Goal: Transaction & Acquisition: Purchase product/service

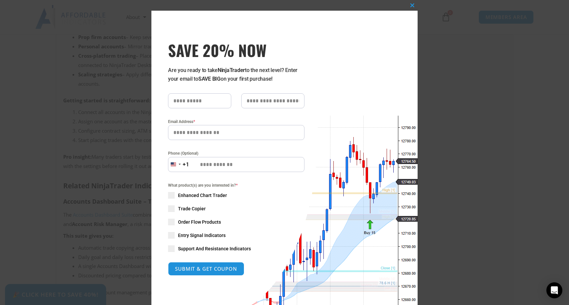
click at [171, 206] on span "SAVE 20% NOW popup" at bounding box center [171, 208] width 7 height 7
click at [171, 223] on span "SAVE 20% NOW popup" at bounding box center [171, 221] width 7 height 7
type input "*****"
type input "*"
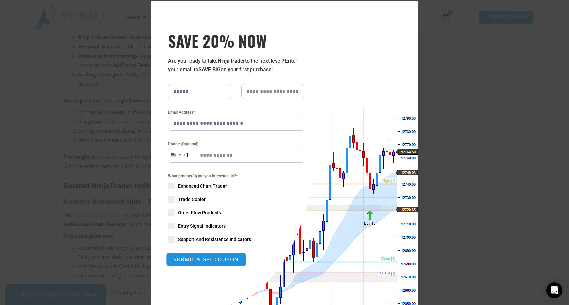
type input "**********"
click at [203, 262] on button "SUBMIT & GET COUPON" at bounding box center [206, 259] width 80 height 14
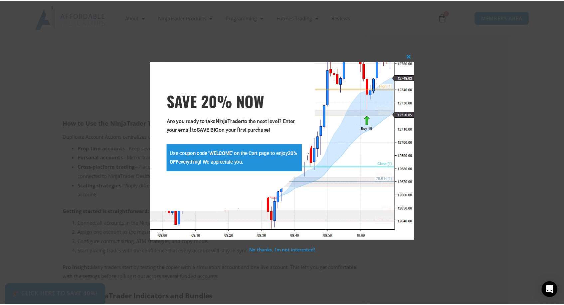
scroll to position [619, 0]
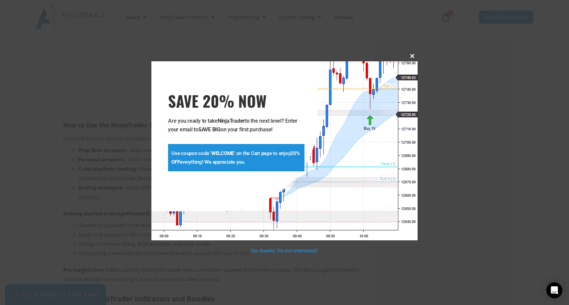
click at [411, 57] on span "SAVE 20% NOW popup" at bounding box center [412, 56] width 11 height 4
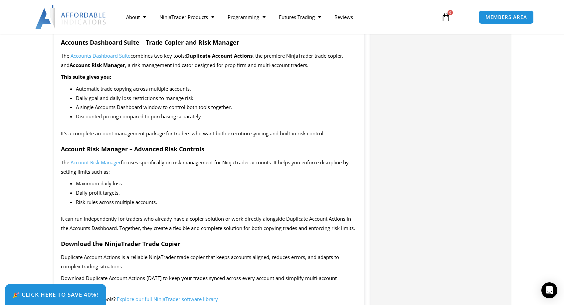
scroll to position [28, 0]
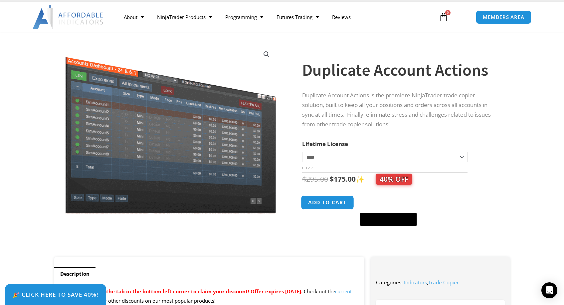
click at [333, 201] on button "Add to cart" at bounding box center [327, 202] width 53 height 14
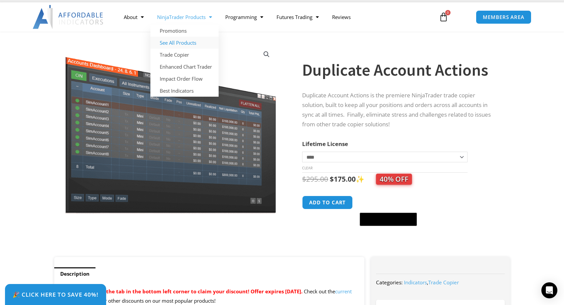
click at [181, 43] on link "See All Products" at bounding box center [184, 43] width 68 height 12
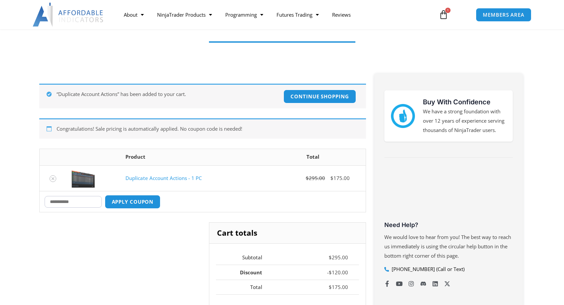
scroll to position [79, 0]
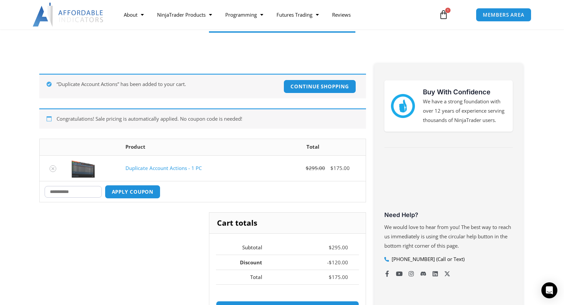
click at [82, 194] on input "Coupon:" at bounding box center [73, 192] width 57 height 12
type input "*******"
click at [131, 191] on button "Apply coupon" at bounding box center [132, 191] width 59 height 14
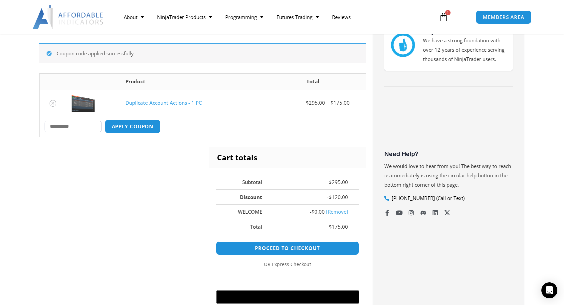
scroll to position [47, 0]
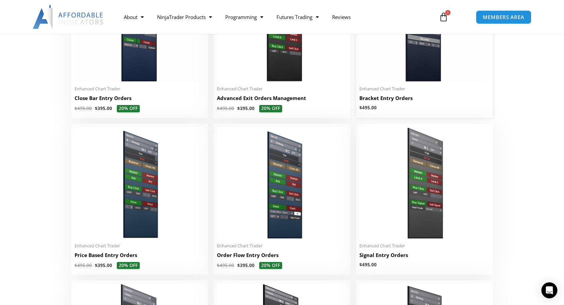
scroll to position [559, 0]
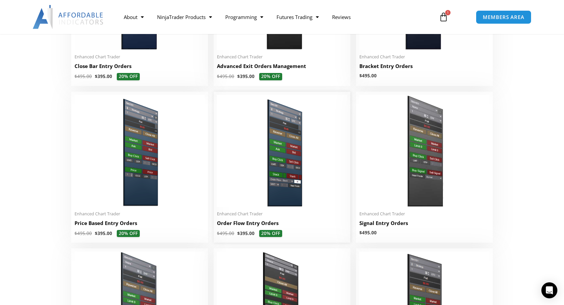
click at [269, 185] on img at bounding box center [282, 151] width 130 height 112
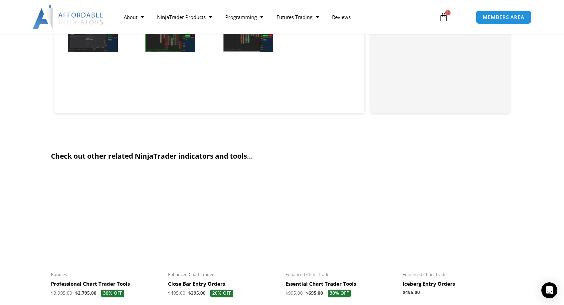
scroll to position [627, 0]
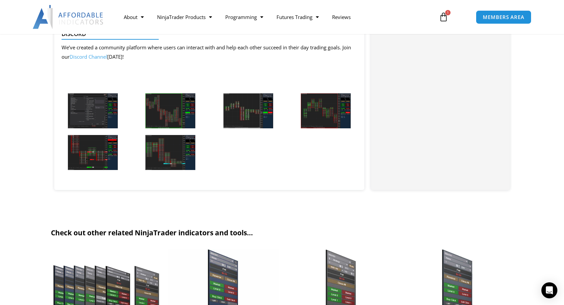
click at [99, 105] on img at bounding box center [93, 110] width 50 height 35
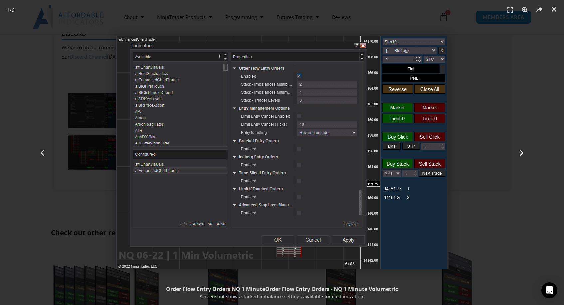
click at [521, 152] on icon "Next slide" at bounding box center [522, 152] width 8 height 8
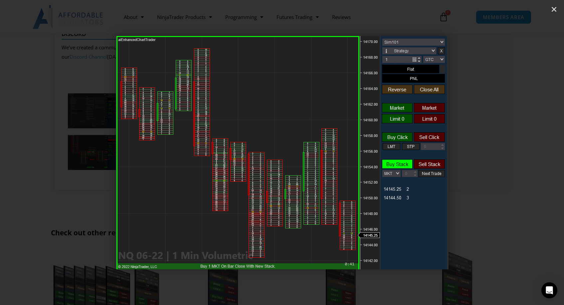
click at [521, 152] on icon "Next slide" at bounding box center [522, 152] width 8 height 8
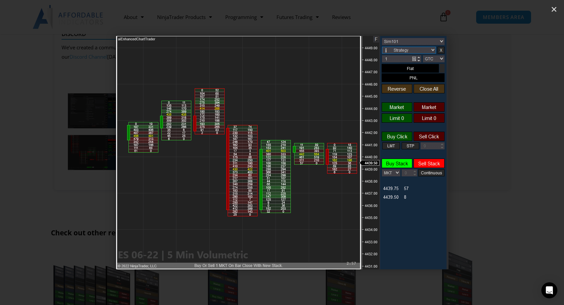
click at [521, 152] on icon "Next slide" at bounding box center [522, 152] width 8 height 8
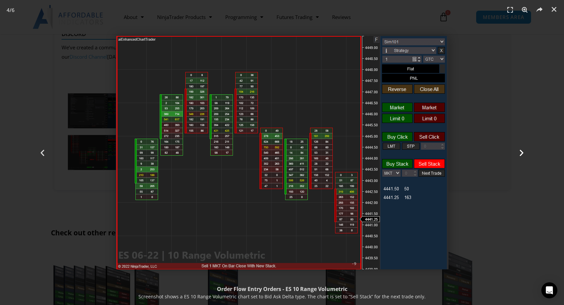
click at [521, 152] on icon "Next slide" at bounding box center [522, 152] width 8 height 8
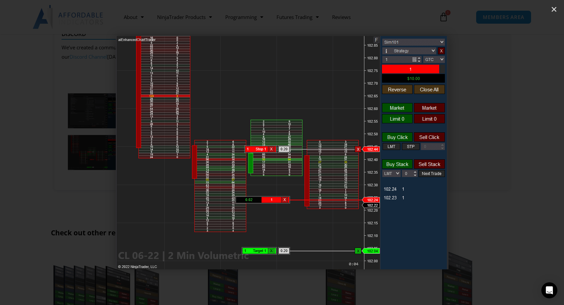
click at [521, 152] on icon "Next slide" at bounding box center [522, 152] width 8 height 8
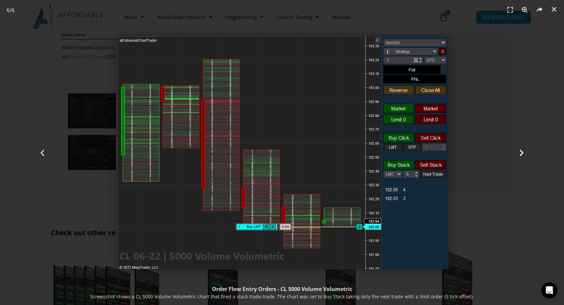
click at [521, 152] on icon "Next slide" at bounding box center [522, 152] width 8 height 8
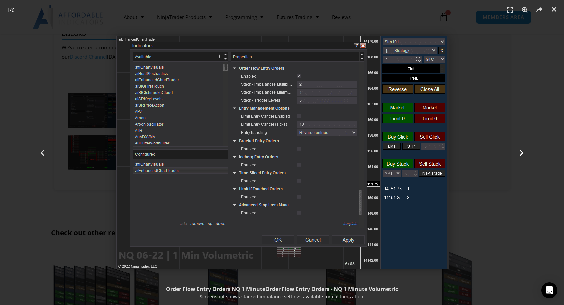
click at [521, 152] on icon "Next slide" at bounding box center [522, 152] width 8 height 8
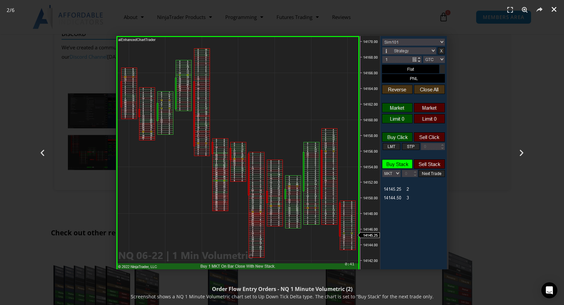
click at [553, 10] on icon "Close (Esc)" at bounding box center [554, 9] width 7 height 7
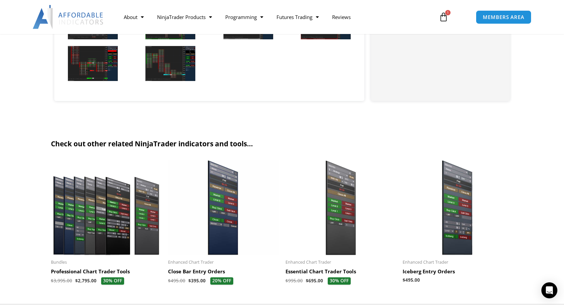
scroll to position [794, 0]
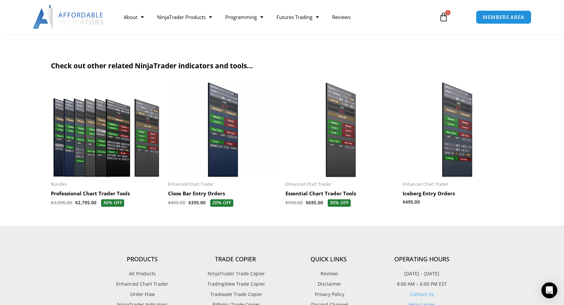
click at [429, 190] on h2 "Iceberg Entry Orders" at bounding box center [458, 193] width 111 height 7
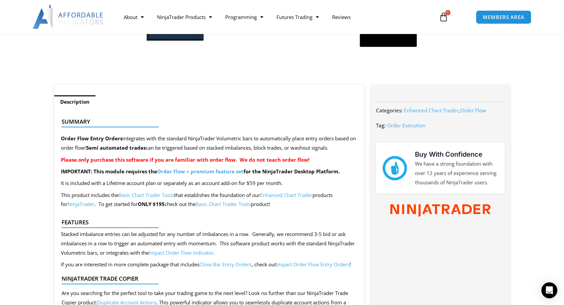
scroll to position [0, 0]
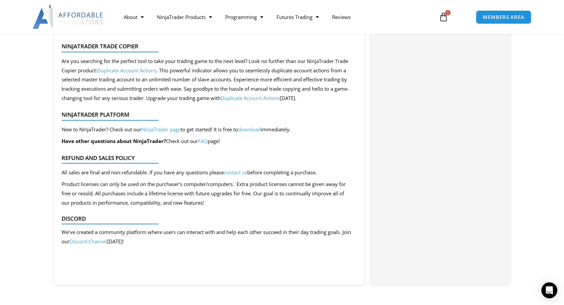
scroll to position [44, 0]
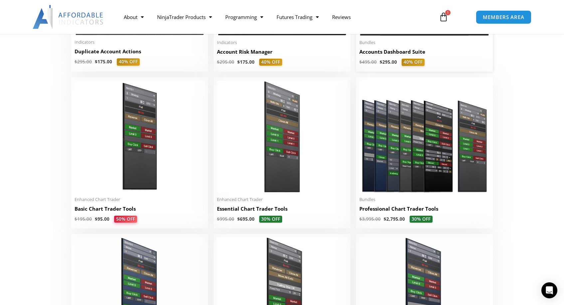
scroll to position [107, 0]
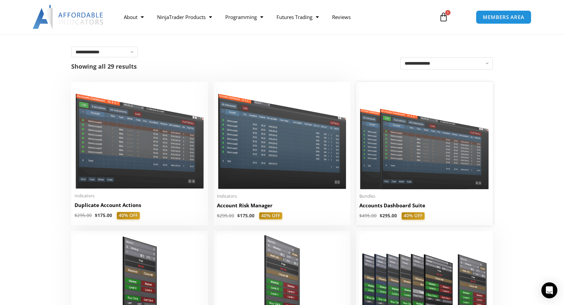
click at [397, 206] on h2 "Accounts Dashboard Suite" at bounding box center [425, 205] width 130 height 7
click at [393, 145] on img at bounding box center [425, 137] width 130 height 104
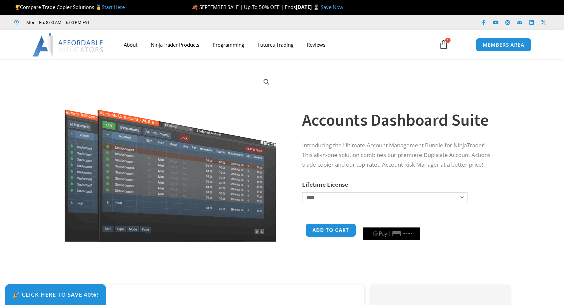
click at [391, 206] on td "**********" at bounding box center [384, 202] width 165 height 21
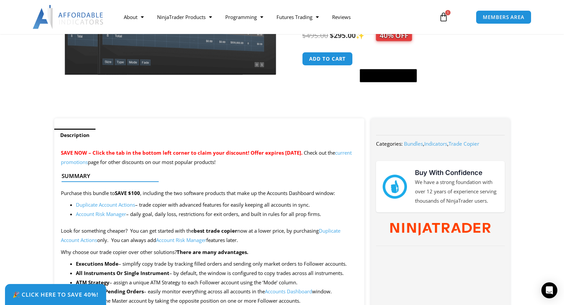
scroll to position [11, 0]
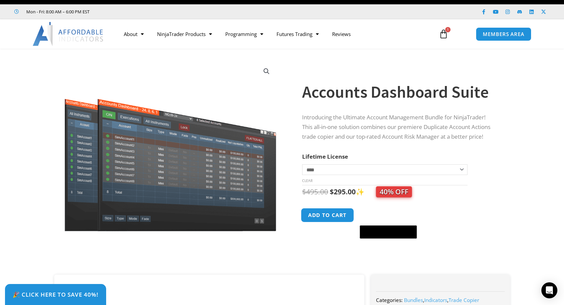
click at [332, 210] on button "Add to cart" at bounding box center [327, 215] width 53 height 14
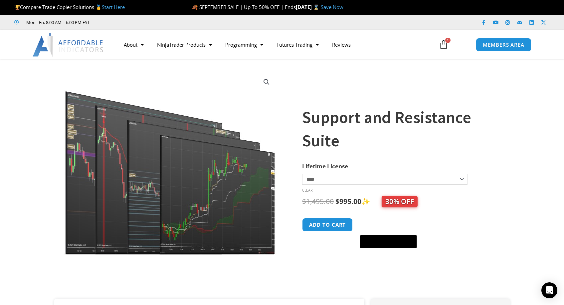
scroll to position [1, 0]
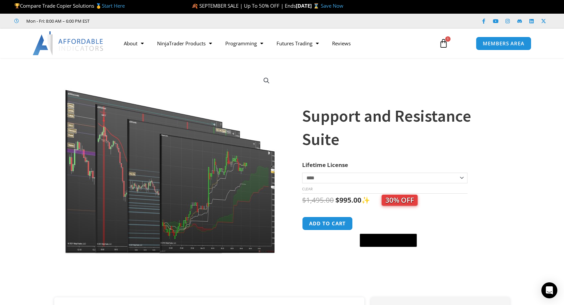
click at [94, 167] on img at bounding box center [171, 162] width 214 height 184
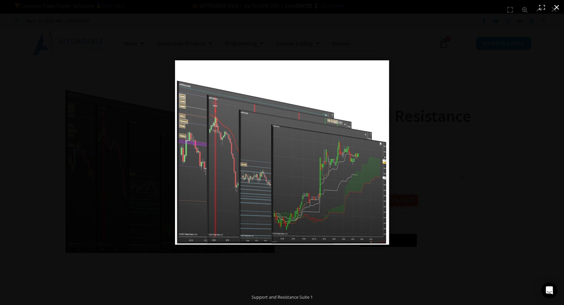
click at [445, 159] on div "Full screen image" at bounding box center [363, 162] width 377 height 204
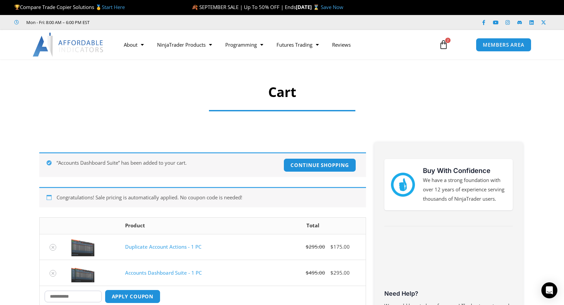
scroll to position [75, 0]
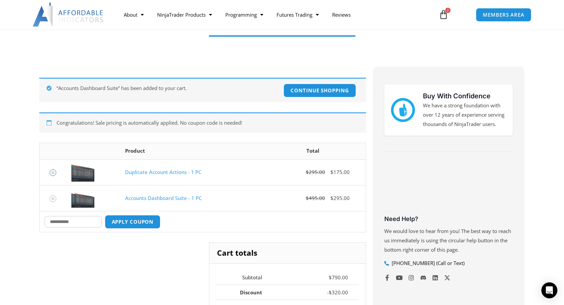
click at [55, 173] on icon "Remove Duplicate Account Actions - 1 PC from cart" at bounding box center [53, 172] width 5 height 5
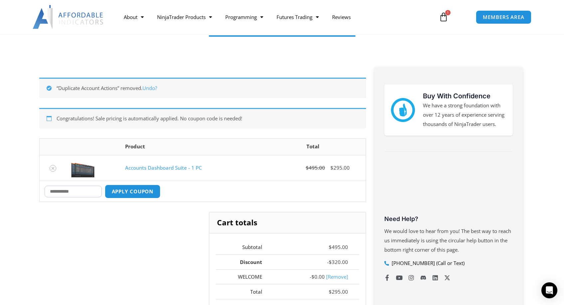
scroll to position [119, 0]
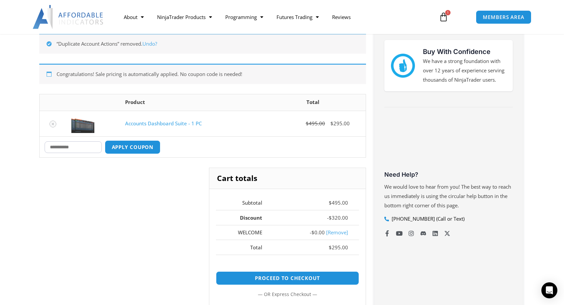
click at [158, 124] on link "Accounts Dashboard Suite - 1 PC" at bounding box center [163, 123] width 77 height 7
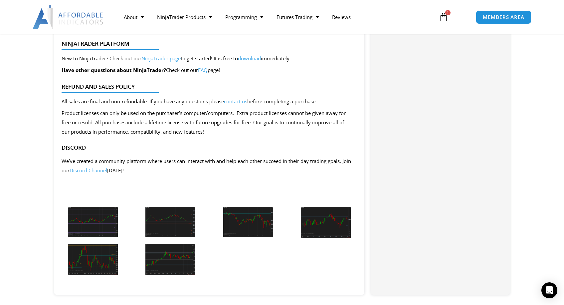
scroll to position [1205, 0]
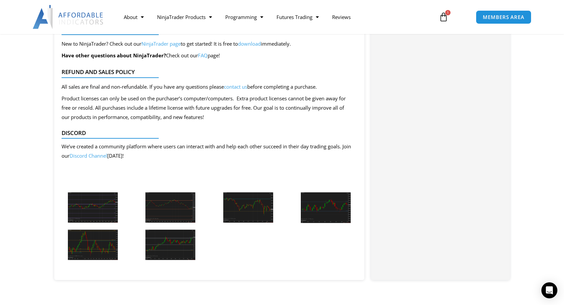
click at [98, 192] on img at bounding box center [93, 207] width 50 height 30
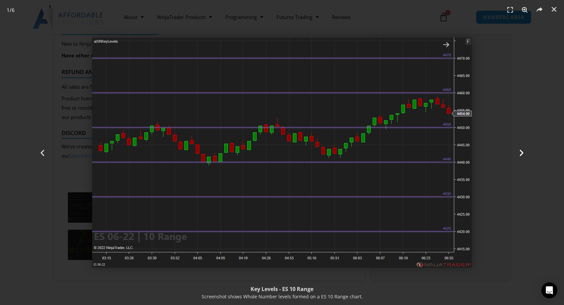
click at [520, 153] on icon "Next slide" at bounding box center [522, 152] width 8 height 8
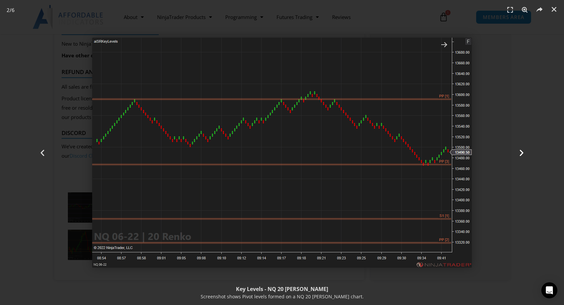
click at [520, 153] on icon "Next slide" at bounding box center [522, 152] width 8 height 8
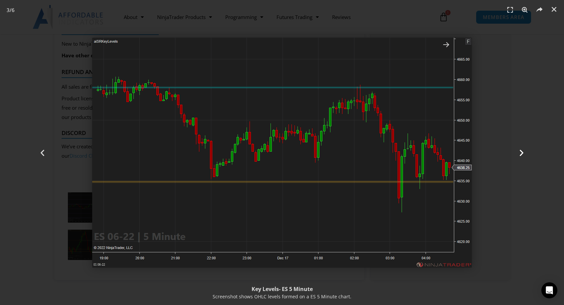
click at [520, 153] on icon "Next slide" at bounding box center [522, 152] width 8 height 8
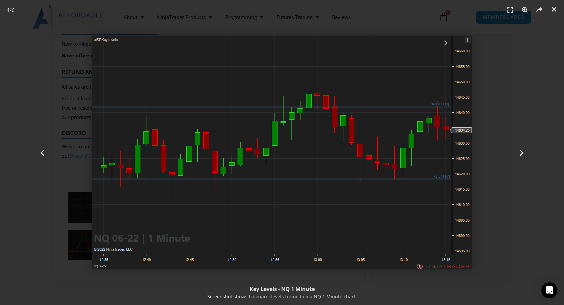
click at [520, 153] on icon "Next slide" at bounding box center [522, 152] width 8 height 8
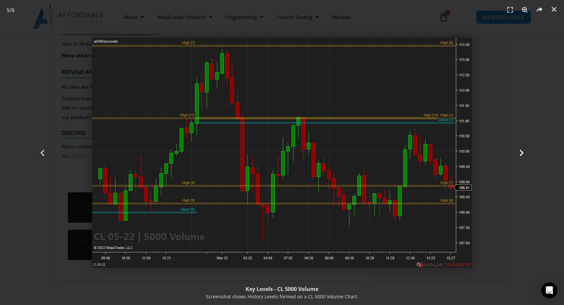
click at [520, 153] on icon "Next slide" at bounding box center [522, 152] width 8 height 8
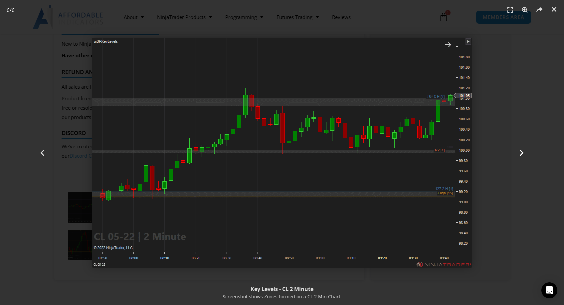
click at [520, 153] on icon "Next slide" at bounding box center [522, 152] width 8 height 8
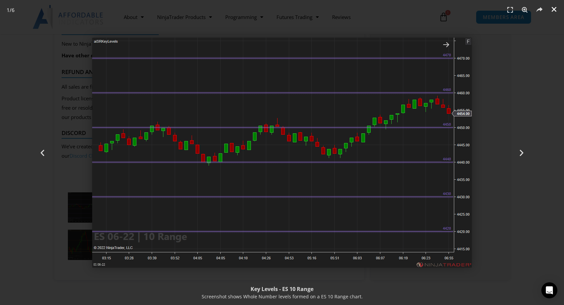
click at [555, 9] on icon "Close (Esc)" at bounding box center [554, 9] width 7 height 7
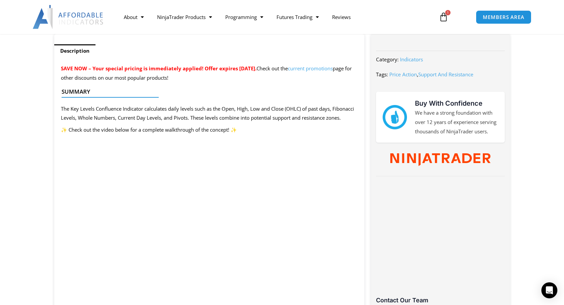
scroll to position [0, 0]
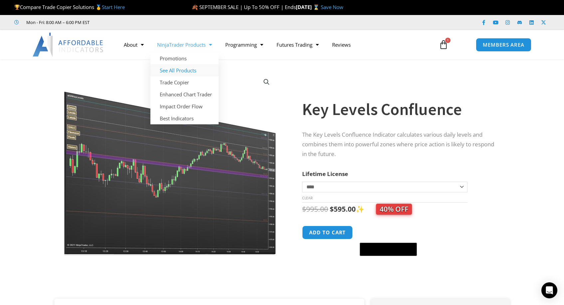
click at [187, 70] on link "See All Products" at bounding box center [184, 70] width 68 height 12
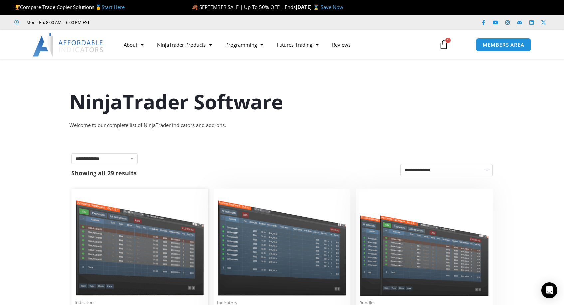
scroll to position [16, 0]
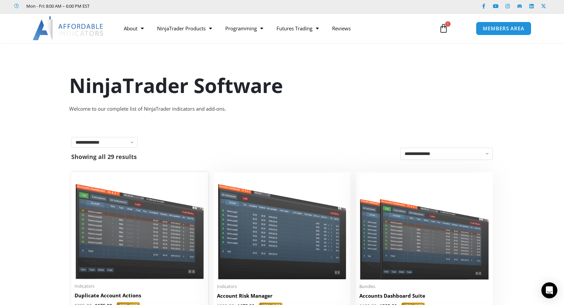
click at [128, 204] on img at bounding box center [140, 227] width 130 height 104
click at [104, 292] on h2 "Duplicate Account Actions" at bounding box center [140, 295] width 130 height 7
